Goal: Navigation & Orientation: Go to known website

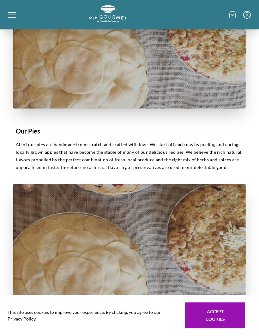
scroll to position [194, 0]
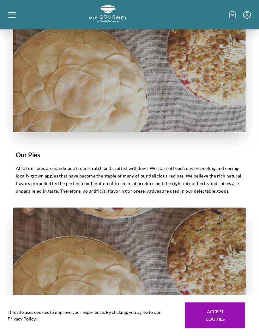
click at [15, 14] on icon at bounding box center [12, 15] width 8 height 8
click at [14, 16] on div "Home Shop" at bounding box center [129, 168] width 259 height 336
click at [17, 16] on div at bounding box center [48, 14] width 81 height 19
click at [20, 16] on div "Home Shop" at bounding box center [129, 168] width 259 height 336
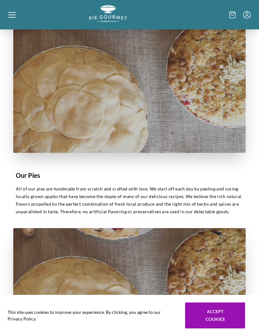
scroll to position [188, 0]
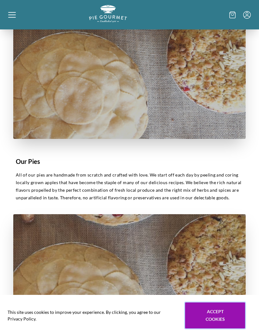
click at [216, 328] on button "Accept cookies" at bounding box center [215, 316] width 60 height 26
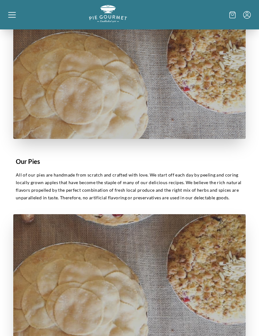
click at [16, 16] on div at bounding box center [48, 14] width 81 height 19
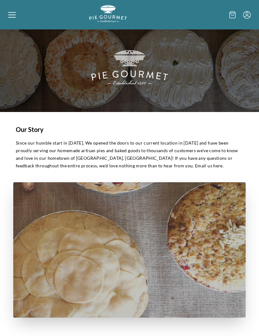
scroll to position [0, 0]
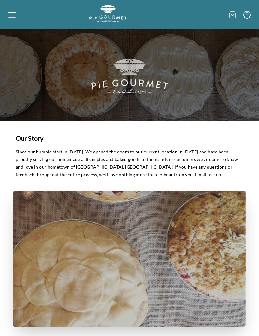
click at [14, 18] on div "Home Shop" at bounding box center [129, 168] width 259 height 336
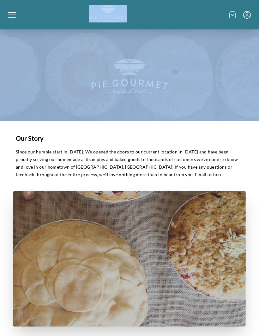
click at [17, 15] on div at bounding box center [48, 14] width 81 height 19
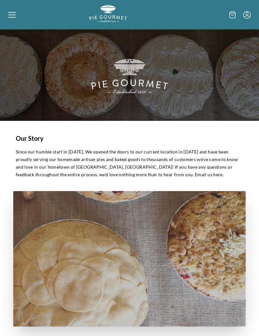
click at [15, 17] on div "Home Shop" at bounding box center [129, 168] width 259 height 336
click at [16, 21] on div at bounding box center [48, 14] width 81 height 19
click at [232, 16] on div "Home Shop" at bounding box center [129, 168] width 259 height 336
click at [234, 18] on icon at bounding box center [233, 15] width 6 height 6
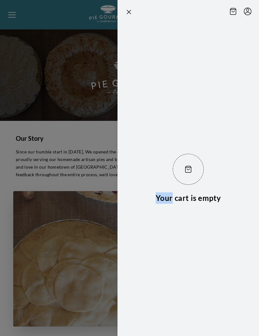
click at [128, 15] on icon "Close panel" at bounding box center [129, 12] width 8 height 8
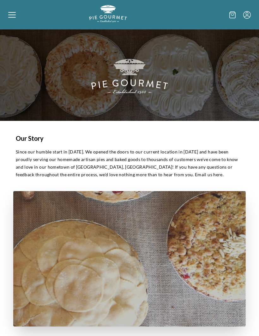
click at [247, 15] on icon "Menu" at bounding box center [247, 13] width 3 height 3
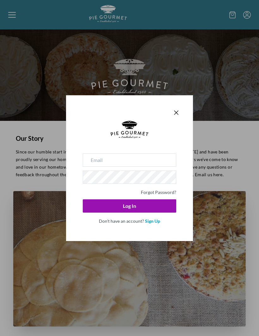
click at [180, 109] on icon "Close panel" at bounding box center [177, 113] width 8 height 8
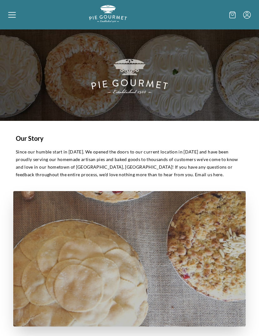
click at [15, 16] on icon at bounding box center [12, 15] width 8 height 8
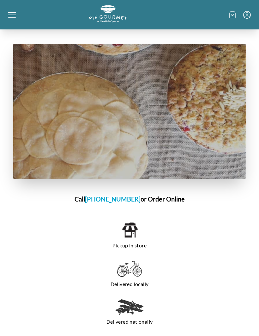
scroll to position [403, 0]
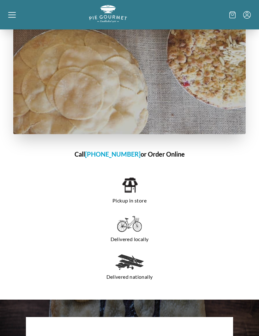
click at [137, 192] on div "Home Shop" at bounding box center [129, 168] width 259 height 336
click at [137, 190] on img at bounding box center [130, 185] width 16 height 17
click at [165, 153] on h1 "Call [PHONE_NUMBER] or Order Online" at bounding box center [129, 153] width 233 height 9
click at [169, 154] on h1 "Call [PHONE_NUMBER] or Order Online" at bounding box center [129, 153] width 233 height 9
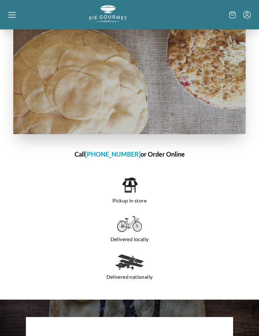
click at [165, 154] on h1 "Call [PHONE_NUMBER] or Order Online" at bounding box center [129, 153] width 233 height 9
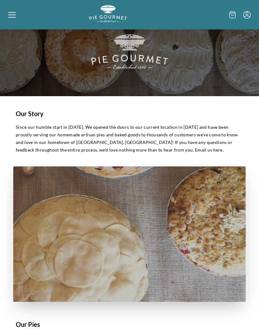
scroll to position [24, 0]
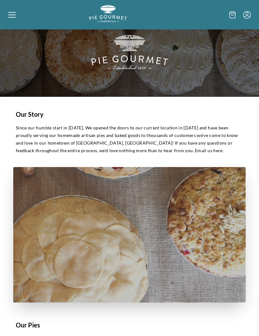
click at [9, 17] on icon at bounding box center [12, 17] width 8 height 1
click at [10, 14] on icon at bounding box center [12, 15] width 8 height 8
click at [13, 22] on div at bounding box center [48, 14] width 81 height 19
click at [12, 21] on div "Home Shop" at bounding box center [129, 168] width 259 height 336
